Goal: Transaction & Acquisition: Purchase product/service

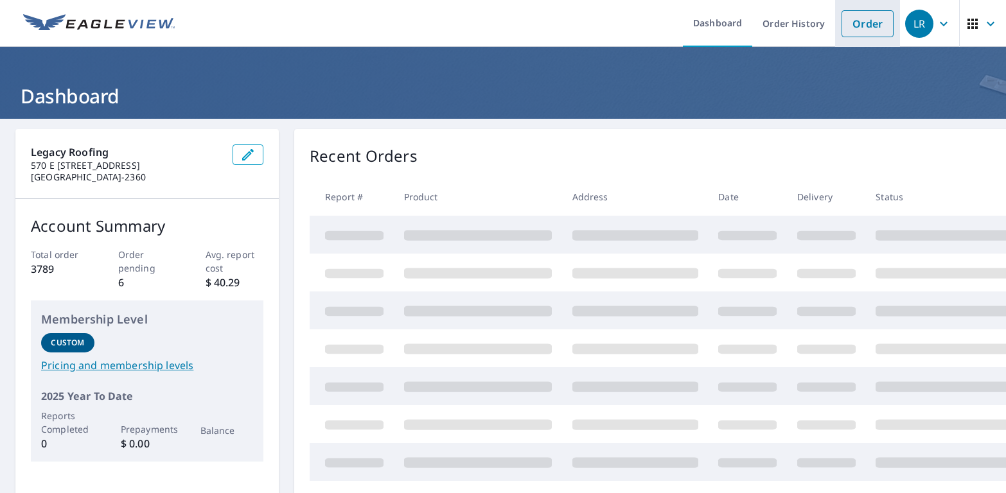
click at [864, 31] on link "Order" at bounding box center [867, 23] width 52 height 27
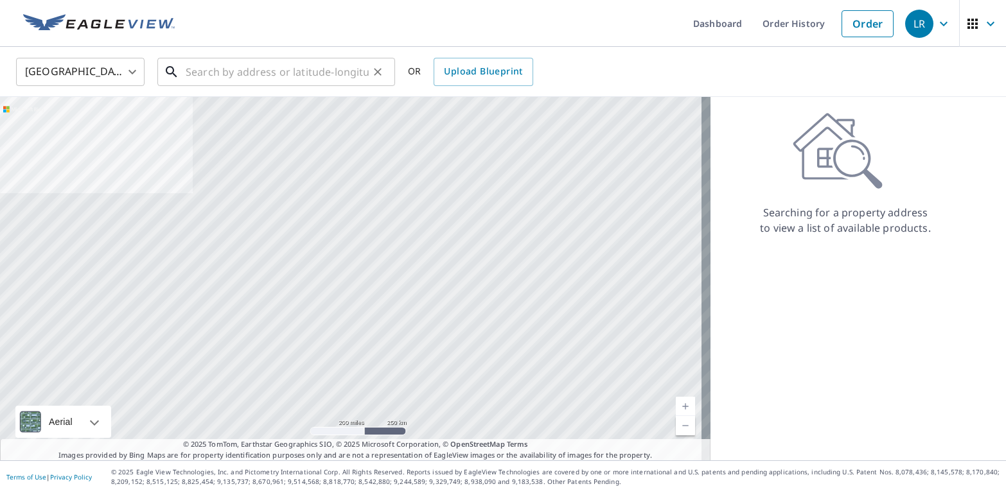
drag, startPoint x: 221, startPoint y: 83, endPoint x: 242, endPoint y: 78, distance: 21.7
click at [221, 82] on input "text" at bounding box center [277, 72] width 183 height 36
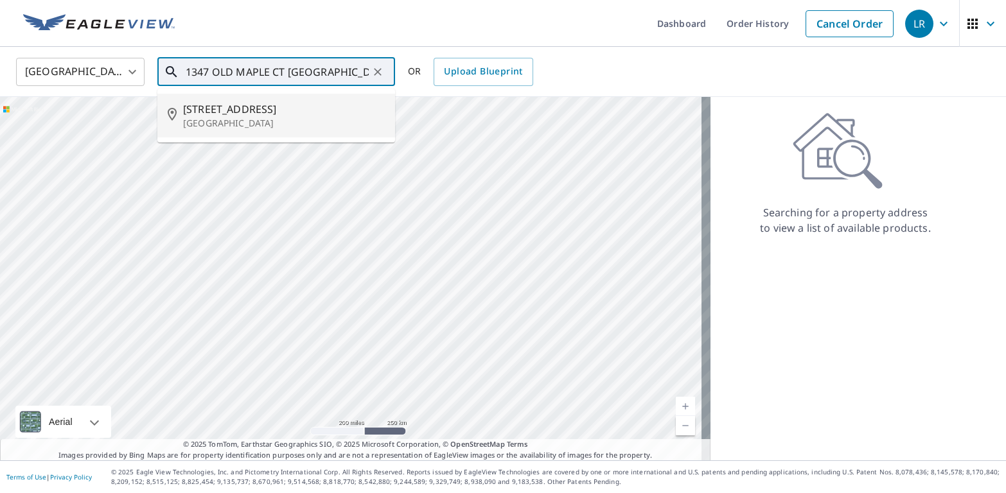
click at [285, 109] on span "[STREET_ADDRESS]" at bounding box center [284, 108] width 202 height 15
type input "[STREET_ADDRESS]"
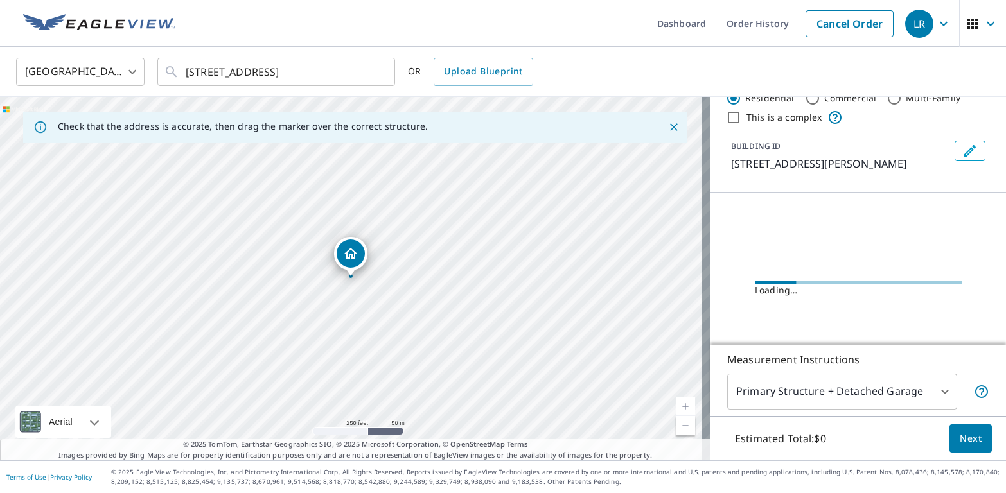
scroll to position [42, 0]
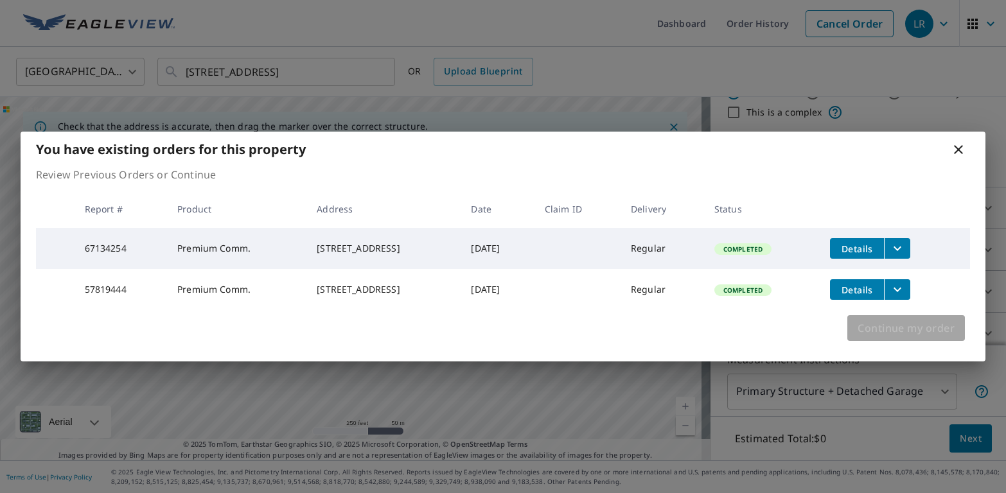
click at [918, 337] on span "Continue my order" at bounding box center [905, 328] width 97 height 18
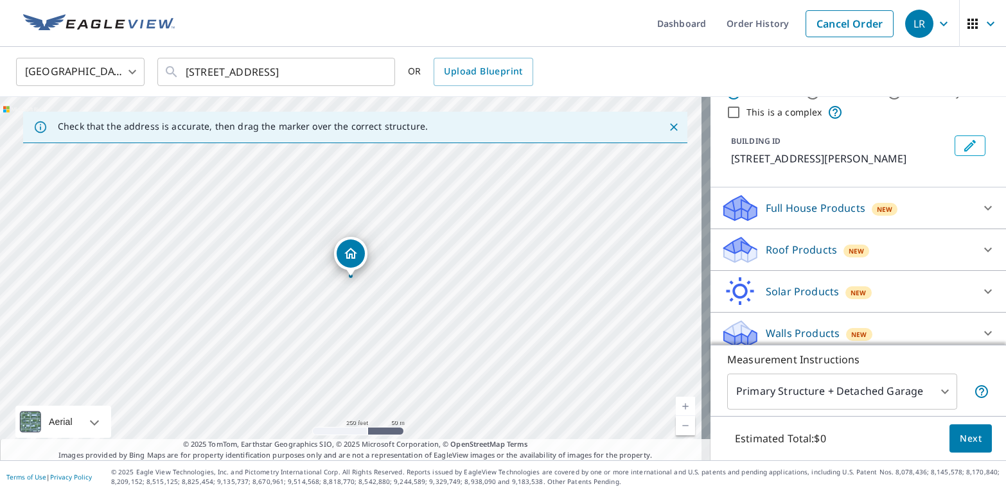
click at [349, 277] on div at bounding box center [350, 276] width 5 height 5
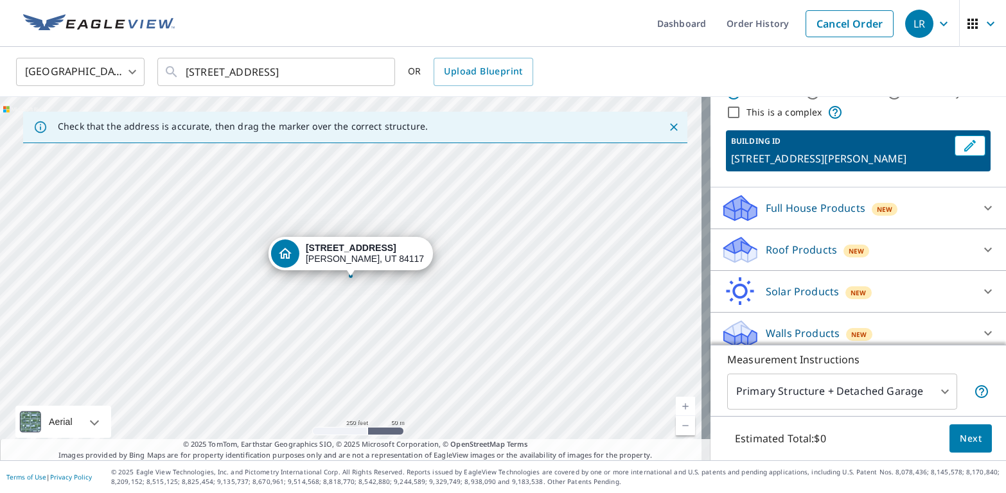
click at [350, 275] on div "Dropped pin, building 1, Residential property, 1347 E Old Maple Ct Murray, UT 8…" at bounding box center [350, 269] width 17 height 13
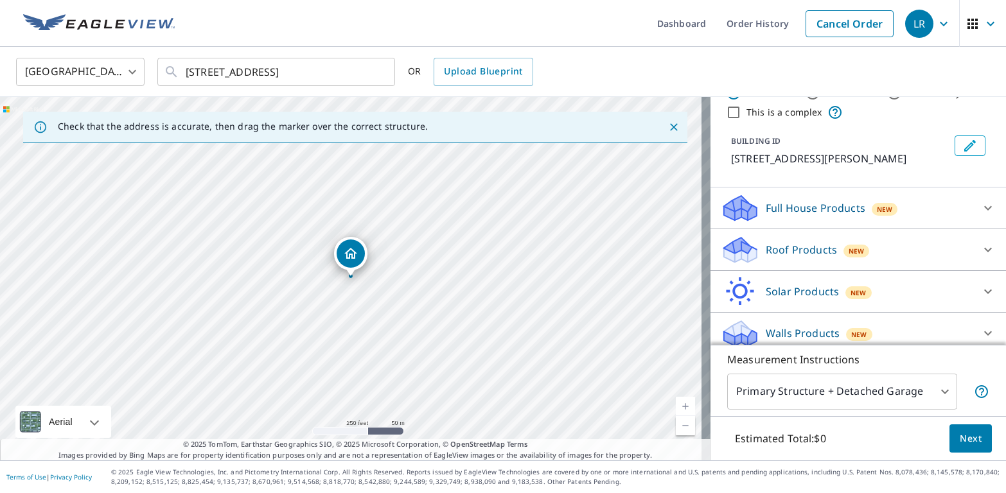
click at [350, 275] on div "Dropped pin, building 1, Residential property, 1347 E Old Maple Ct Murray, UT 8…" at bounding box center [350, 269] width 17 height 13
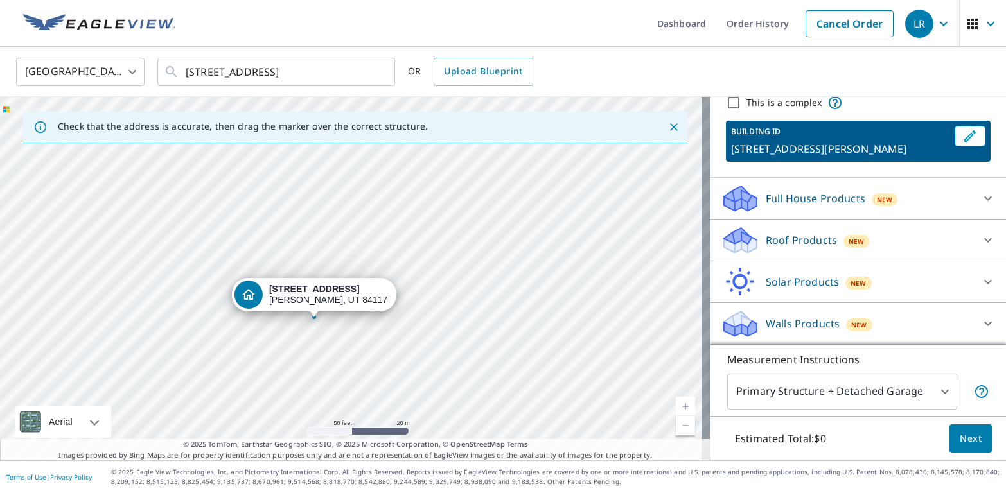
scroll to position [0, 0]
click at [980, 245] on icon at bounding box center [987, 240] width 15 height 15
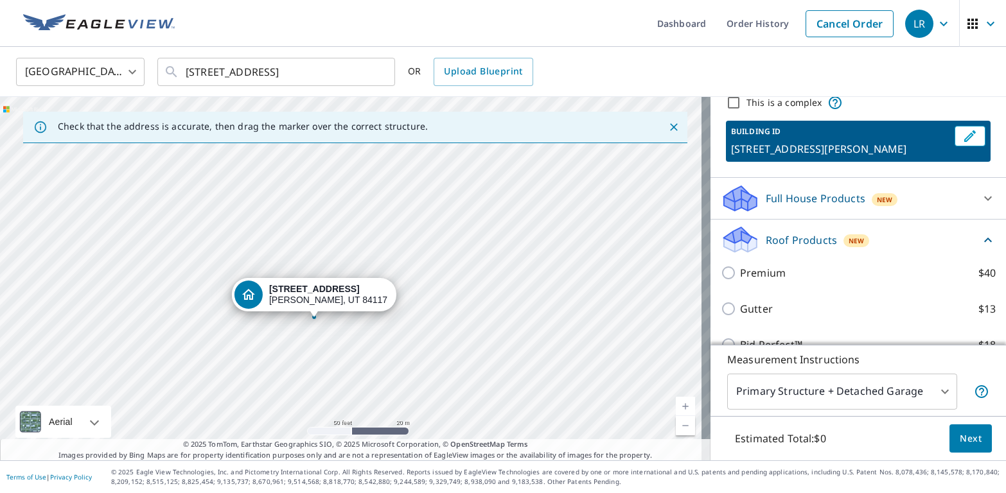
scroll to position [51, 0]
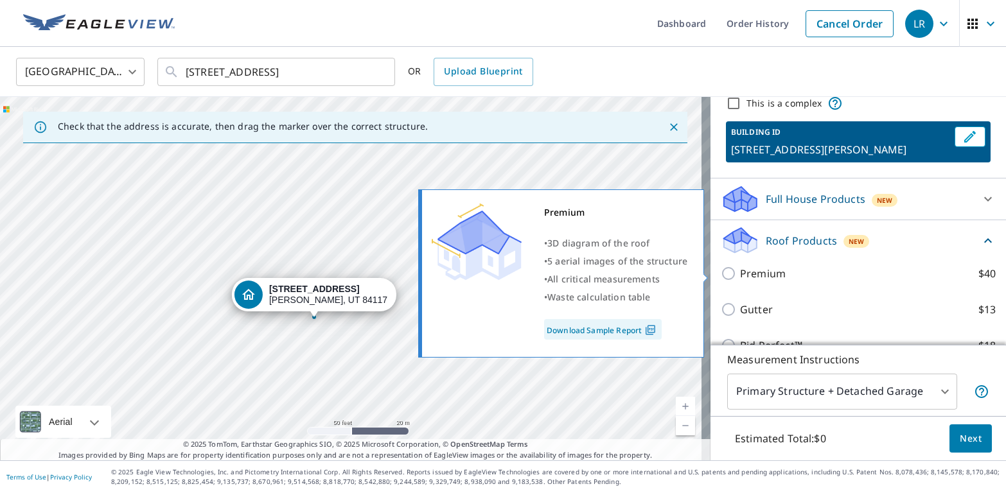
click at [721, 276] on input "Premium $40" at bounding box center [730, 273] width 19 height 15
checkbox input "true"
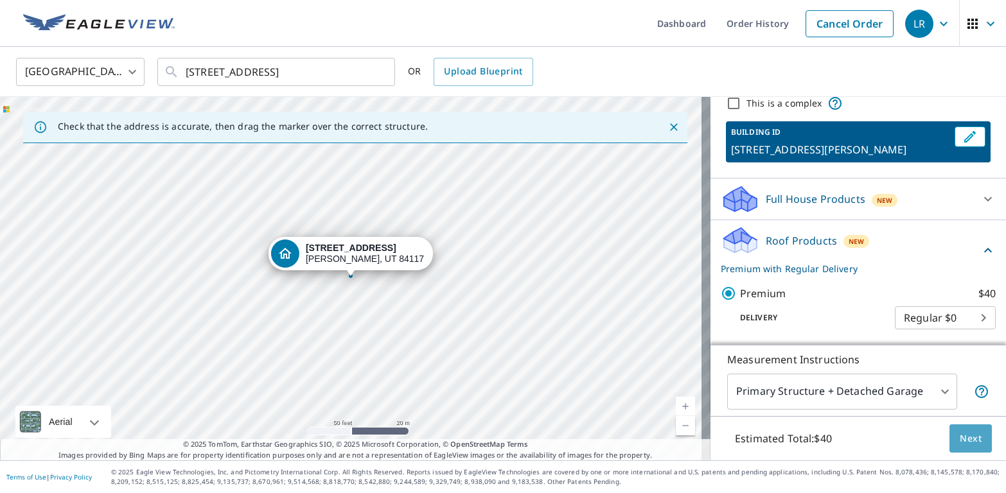
click at [960, 444] on span "Next" at bounding box center [971, 439] width 22 height 16
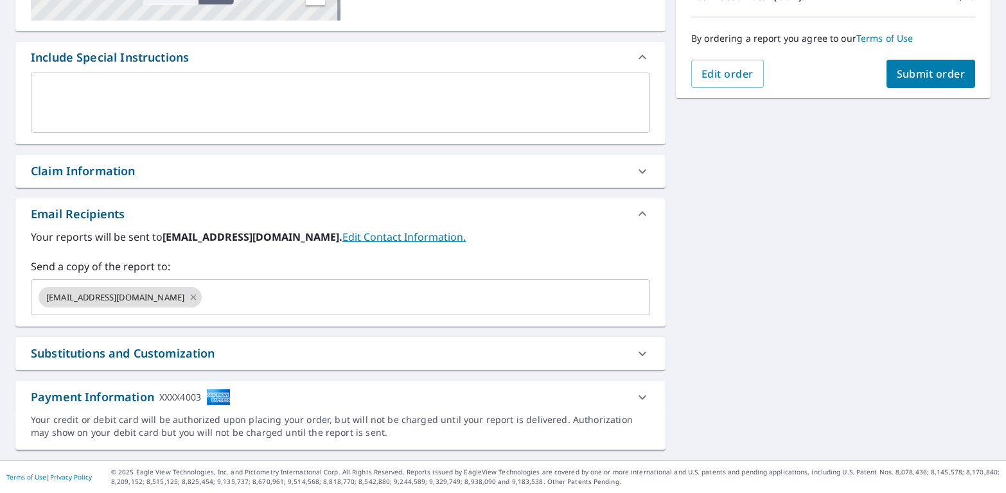
scroll to position [312, 0]
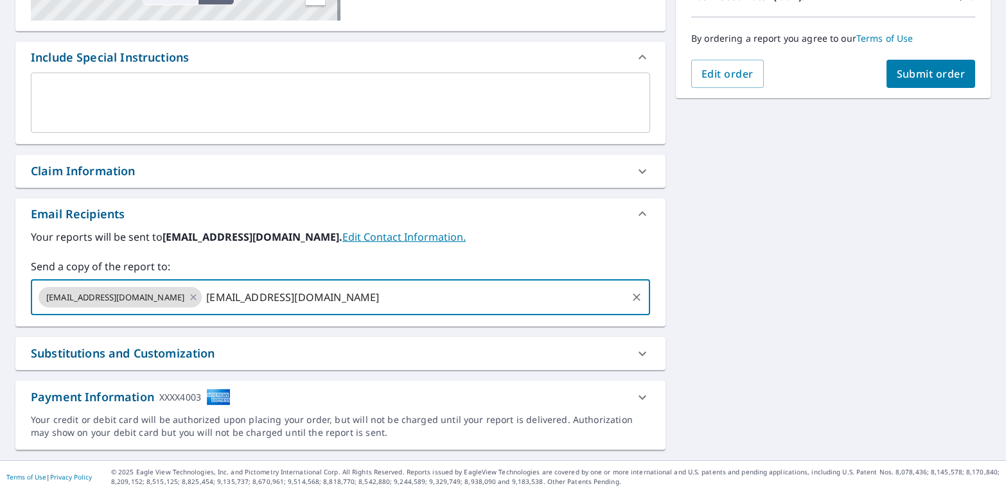
type input "[EMAIL_ADDRESS][DOMAIN_NAME]"
click at [913, 82] on button "Submit order" at bounding box center [930, 74] width 89 height 28
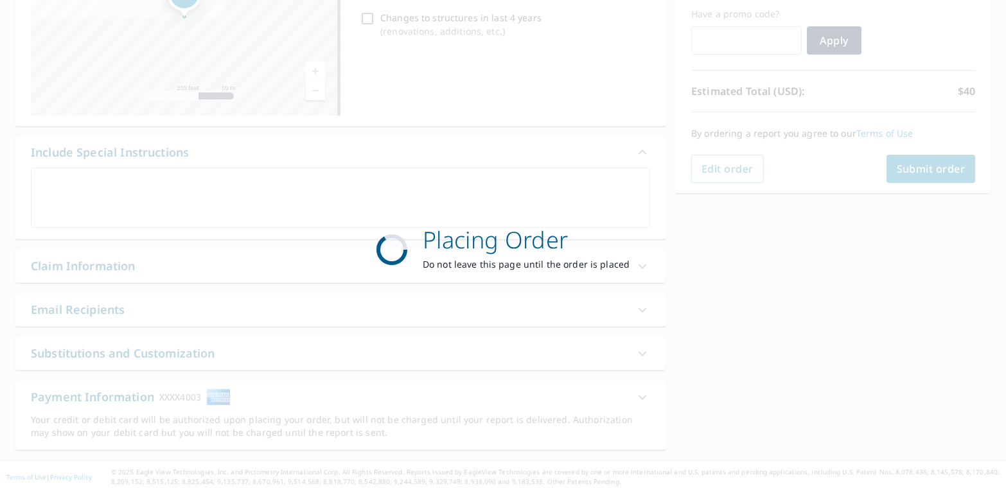
scroll to position [216, 0]
